Goal: Information Seeking & Learning: Understand process/instructions

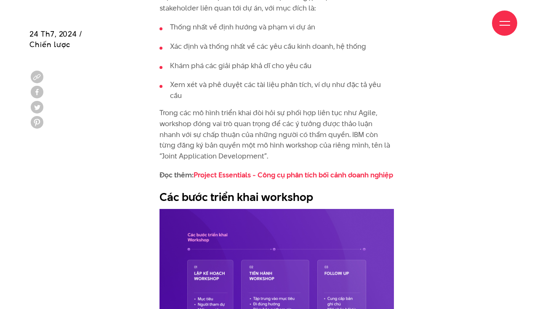
scroll to position [990, 0]
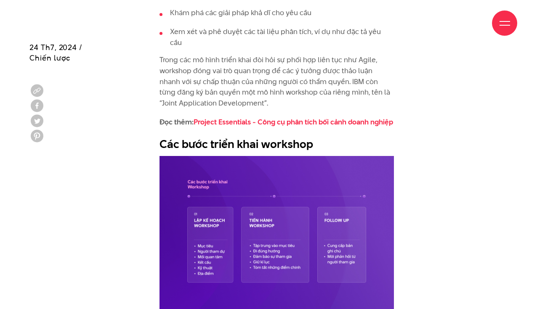
drag, startPoint x: 374, startPoint y: 51, endPoint x: 316, endPoint y: 52, distance: 58.9
click at [355, 55] on p "Trong các mô hình triển khai đòi hỏi sự phối hợp liên tục như Agile, workshop đ…" at bounding box center [276, 82] width 234 height 54
click at [260, 66] on p "Trong các mô hình triển khai đòi hỏi sự phối hợp liên tục như Agile, workshop đ…" at bounding box center [276, 82] width 234 height 54
drag, startPoint x: 180, startPoint y: 70, endPoint x: 261, endPoint y: 73, distance: 81.7
click at [257, 73] on p "Trong các mô hình triển khai đòi hỏi sự phối hợp liên tục như Agile, workshop đ…" at bounding box center [276, 82] width 234 height 54
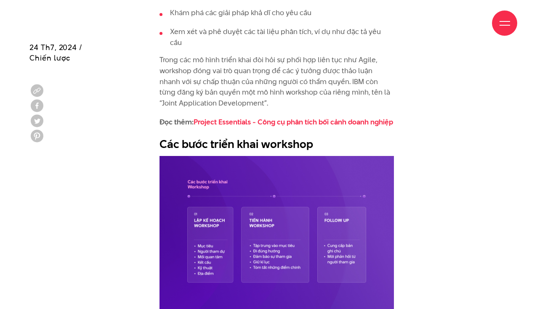
click at [270, 72] on p "Trong các mô hình triển khai đòi hỏi sự phối hợp liên tục như Agile, workshop đ…" at bounding box center [276, 82] width 234 height 54
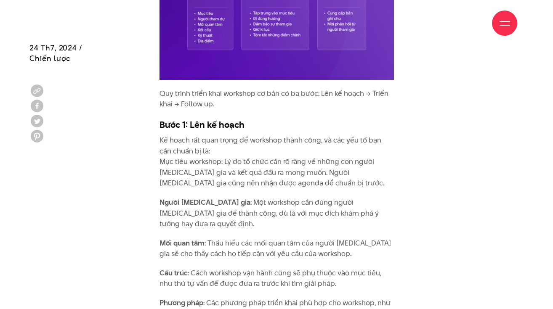
scroll to position [1223, 0]
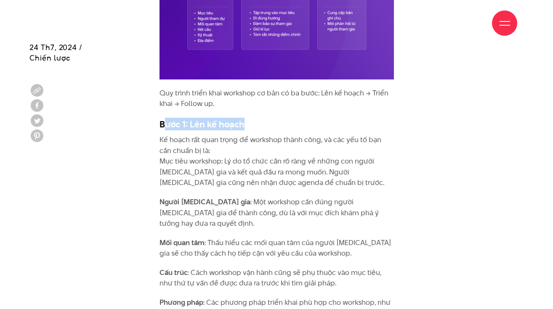
drag, startPoint x: 169, startPoint y: 126, endPoint x: 244, endPoint y: 130, distance: 74.6
click at [244, 129] on h3 "Bước 1: Lên kế hoạch" at bounding box center [276, 124] width 234 height 13
click at [244, 130] on h3 "Bước 1: Lên kế hoạch" at bounding box center [276, 124] width 234 height 13
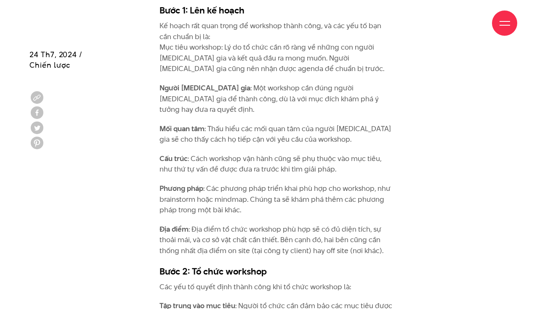
scroll to position [1346, 0]
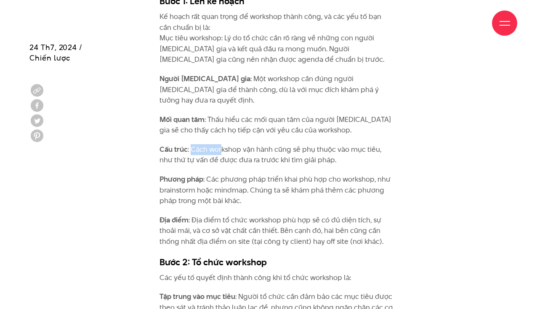
drag, startPoint x: 190, startPoint y: 140, endPoint x: 220, endPoint y: 141, distance: 30.3
click at [220, 144] on p "Cấu trúc : Cách workshop vận hành cũng sẽ phụ thuộc vào mục tiêu, như thứ tự vấ…" at bounding box center [276, 154] width 234 height 21
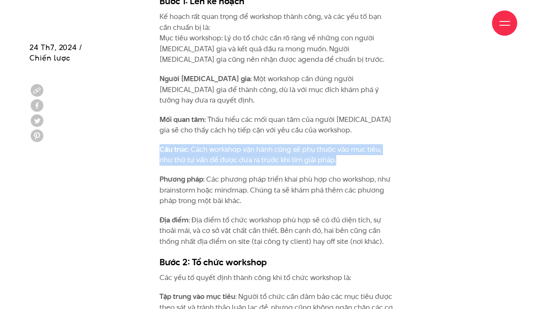
drag, startPoint x: 158, startPoint y: 140, endPoint x: 330, endPoint y: 155, distance: 172.8
click at [207, 145] on p "Cấu trúc : Cách workshop vận hành cũng sẽ phụ thuộc vào mục tiêu, như thứ tự vấ…" at bounding box center [276, 154] width 234 height 21
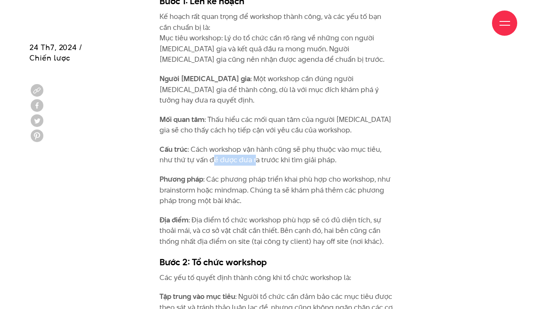
drag, startPoint x: 231, startPoint y: 147, endPoint x: 255, endPoint y: 149, distance: 24.9
click at [255, 149] on p "Cấu trúc : Cách workshop vận hành cũng sẽ phụ thuộc vào mục tiêu, như thứ tự vấ…" at bounding box center [276, 154] width 234 height 21
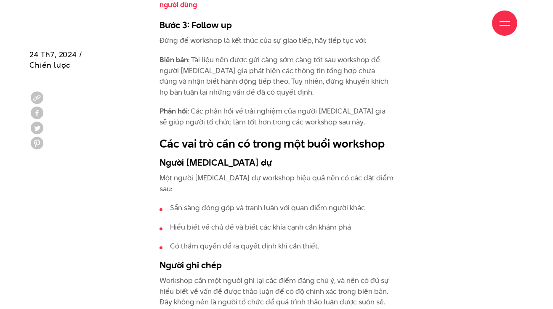
scroll to position [1861, 0]
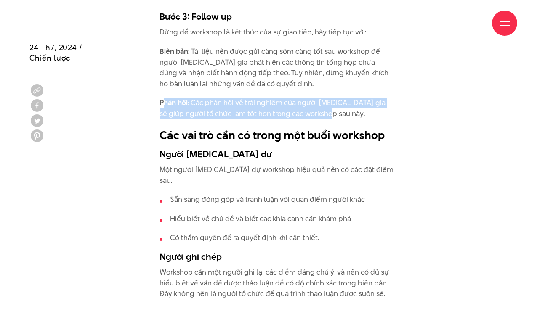
drag, startPoint x: 163, startPoint y: 91, endPoint x: 346, endPoint y: 104, distance: 183.4
click at [346, 104] on p "Phản hồi : Các phản hồi về trải nghiệm của người [MEDICAL_DATA] gia sẽ giúp ngư…" at bounding box center [276, 108] width 234 height 21
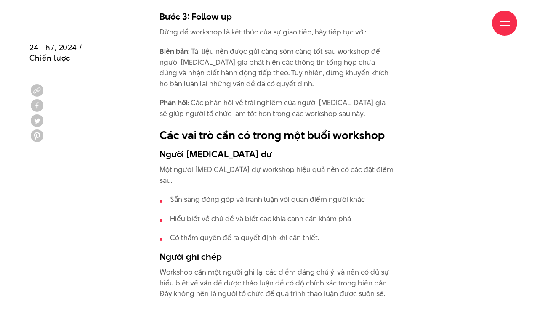
click at [195, 130] on h2 "Các vai trò cần có trong một buổi workshop" at bounding box center [276, 135] width 234 height 16
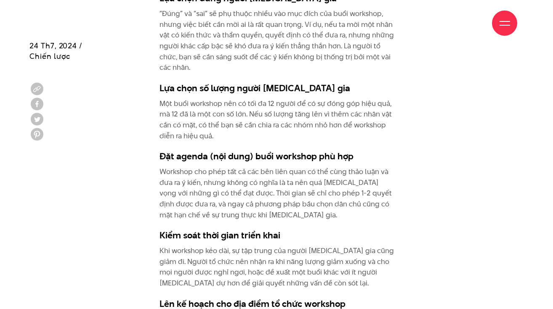
scroll to position [2382, 0]
click at [223, 150] on h3 "Đặt agenda (nội dung) buổi workshop phù hợp" at bounding box center [276, 156] width 234 height 13
click at [246, 150] on h3 "Đặt agenda (nội dung) buổi workshop phù hợp" at bounding box center [276, 156] width 234 height 13
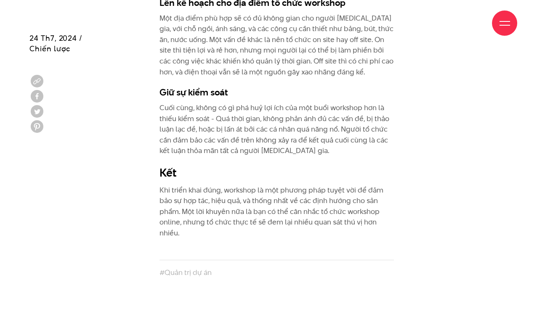
scroll to position [2685, 0]
